Goal: Task Accomplishment & Management: Manage account settings

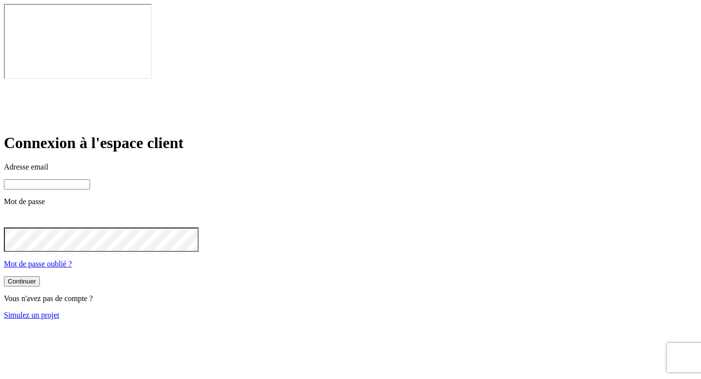
click at [90, 179] on input at bounding box center [47, 184] width 86 height 10
paste input "[URL][DOMAIN_NAME]"
type input "[URL][DOMAIN_NAME]"
click at [90, 179] on input "[URL][DOMAIN_NAME]" at bounding box center [47, 184] width 86 height 10
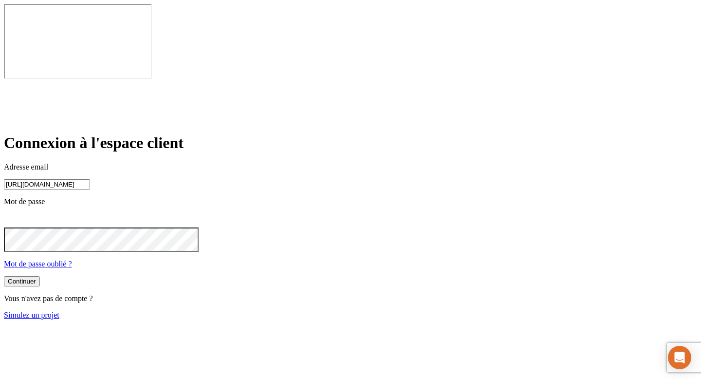
click at [90, 179] on input "[URL][DOMAIN_NAME]" at bounding box center [47, 184] width 86 height 10
type input "N"
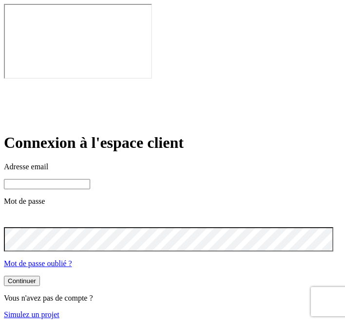
paste input "[PERSON_NAME][DOMAIN_NAME][EMAIL_ADDRESS][DOMAIN_NAME]"
type input "[PERSON_NAME][DOMAIN_NAME][EMAIL_ADDRESS][DOMAIN_NAME]"
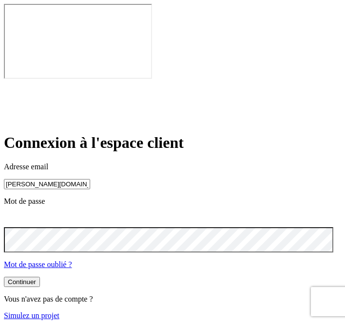
click at [4, 277] on button "Continuer" at bounding box center [22, 282] width 36 height 10
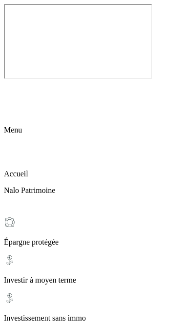
scroll to position [0, 46]
click at [16, 81] on icon at bounding box center [10, 87] width 12 height 12
click at [54, 314] on p "Investissement sans immo" at bounding box center [91, 318] width 175 height 9
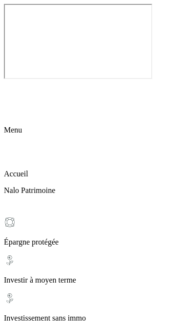
click at [16, 81] on icon at bounding box center [10, 87] width 12 height 12
click at [13, 83] on icon at bounding box center [9, 86] width 7 height 7
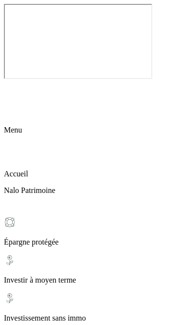
scroll to position [83, 0]
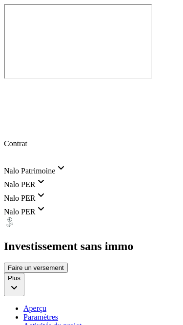
click at [47, 180] on span "Nalo PER" at bounding box center [25, 184] width 43 height 8
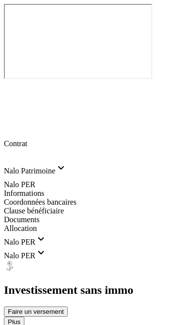
click at [76, 198] on span "Coordonnées bancaires" at bounding box center [40, 202] width 73 height 8
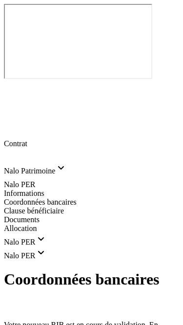
click at [13, 83] on icon at bounding box center [9, 86] width 7 height 7
click at [64, 206] on span "Clause bénéficiaire" at bounding box center [34, 210] width 60 height 8
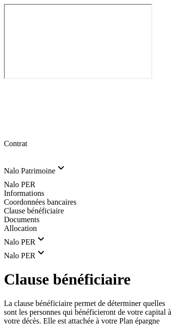
click at [13, 83] on icon at bounding box center [9, 86] width 7 height 7
click at [32, 224] on span "Allocation" at bounding box center [20, 228] width 33 height 8
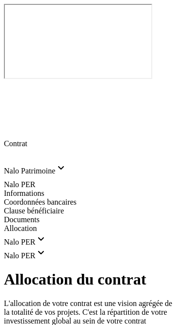
click at [13, 83] on icon at bounding box center [9, 86] width 7 height 7
click at [34, 198] on div "Coordonnées bancaires" at bounding box center [91, 202] width 175 height 9
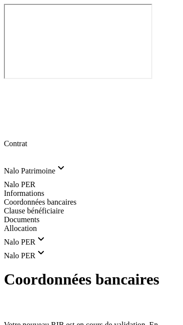
click at [16, 81] on icon at bounding box center [10, 87] width 12 height 12
click at [31, 167] on span "Nalo Patrimoine" at bounding box center [29, 171] width 51 height 8
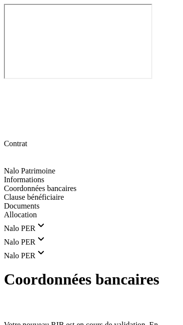
click at [14, 126] on icon at bounding box center [10, 132] width 12 height 12
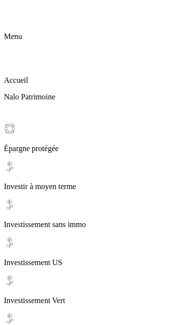
scroll to position [94, 0]
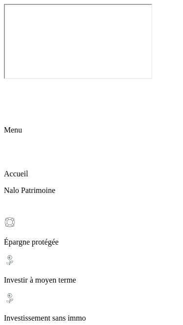
click at [16, 81] on icon at bounding box center [10, 87] width 12 height 12
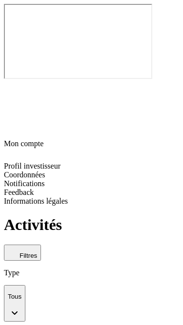
scroll to position [0, 0]
click at [45, 179] on span "Notifications" at bounding box center [24, 183] width 41 height 8
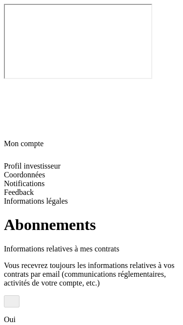
click at [16, 81] on icon at bounding box center [10, 87] width 12 height 12
click at [13, 128] on icon at bounding box center [9, 131] width 7 height 7
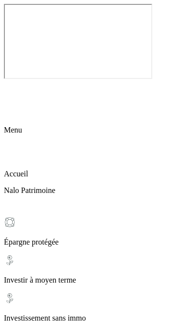
scroll to position [120, 0]
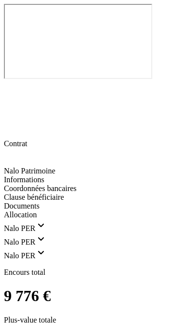
click at [11, 126] on icon at bounding box center [10, 132] width 12 height 12
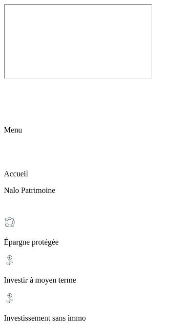
click at [39, 238] on p "Épargne protégée" at bounding box center [91, 242] width 175 height 9
